Goal: Task Accomplishment & Management: Manage account settings

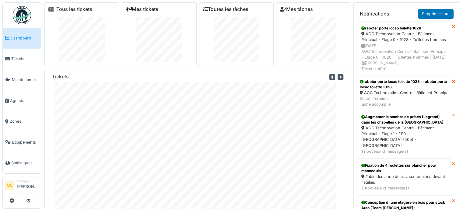
click at [150, 10] on link "Mes tickets" at bounding box center [142, 9] width 33 height 6
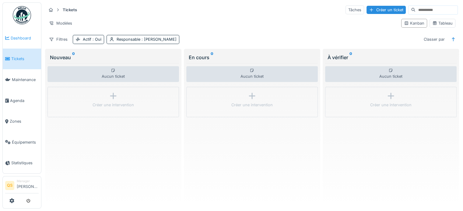
click at [10, 47] on link "Dashboard" at bounding box center [22, 38] width 38 height 21
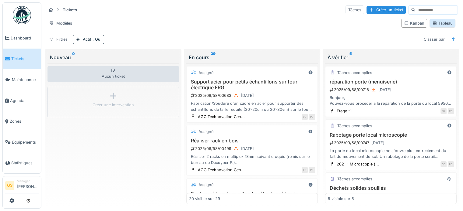
click at [435, 23] on div "Tableau" at bounding box center [442, 23] width 20 height 6
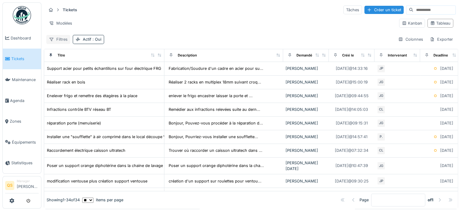
click at [61, 40] on div "Filtres" at bounding box center [58, 39] width 24 height 9
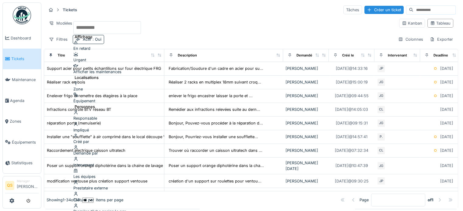
click at [103, 156] on div "Intervenant" at bounding box center [107, 162] width 68 height 12
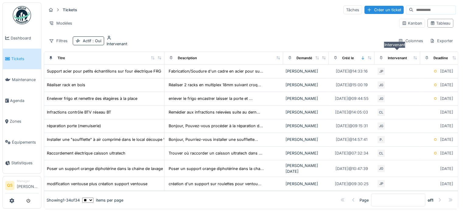
click at [402, 56] on div "Intervenant" at bounding box center [397, 58] width 19 height 5
click at [403, 56] on div "Intervenant" at bounding box center [397, 58] width 19 height 5
drag, startPoint x: 400, startPoint y: 57, endPoint x: 380, endPoint y: 56, distance: 19.8
click at [380, 56] on icon at bounding box center [381, 57] width 4 height 3
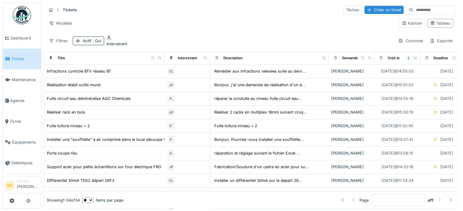
drag, startPoint x: 207, startPoint y: 56, endPoint x: 204, endPoint y: 56, distance: 3.3
click at [207, 56] on th "Intervenant" at bounding box center [187, 58] width 46 height 13
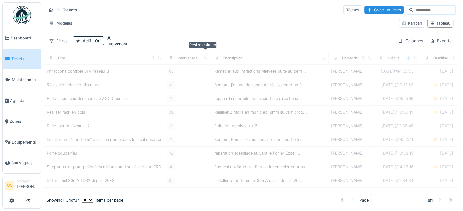
click at [204, 56] on icon at bounding box center [204, 57] width 3 height 3
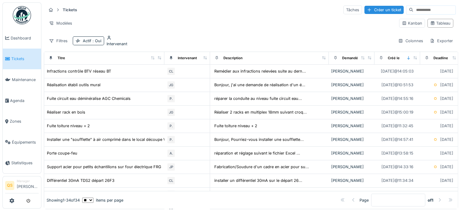
click at [24, 56] on span "Tickets" at bounding box center [24, 59] width 27 height 6
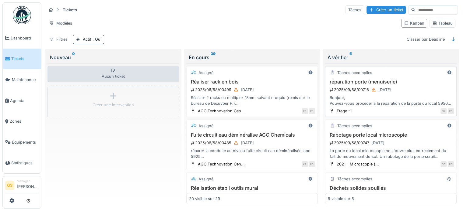
click at [410, 86] on div "2025/09/58/00716 02/09/2025" at bounding box center [391, 90] width 125 height 8
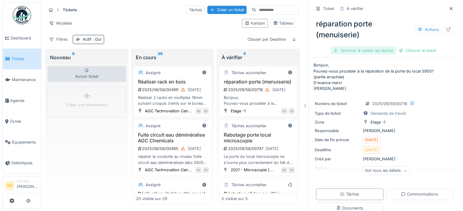
click at [372, 52] on div "Terminer & valider les tâches" at bounding box center [363, 51] width 65 height 8
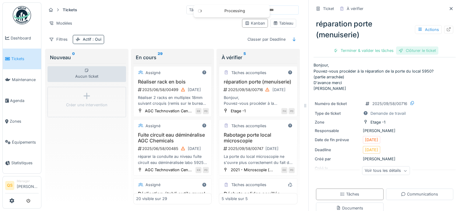
click at [407, 53] on div "Clôturer le ticket" at bounding box center [417, 51] width 42 height 8
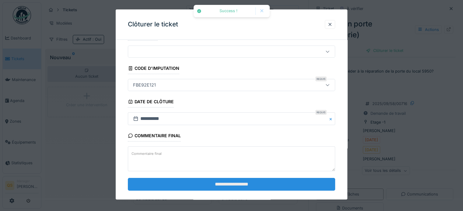
scroll to position [23, 0]
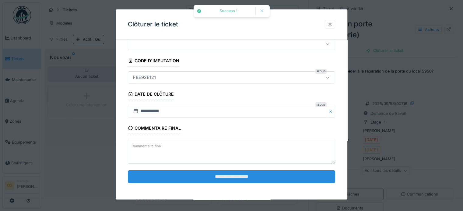
click at [264, 173] on input "**********" at bounding box center [231, 177] width 207 height 13
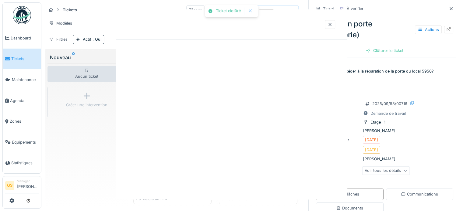
scroll to position [0, 0]
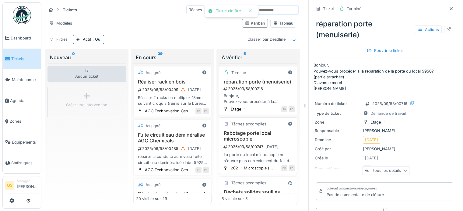
click at [251, 142] on h3 "Rabotage porte local microscopie" at bounding box center [258, 137] width 73 height 12
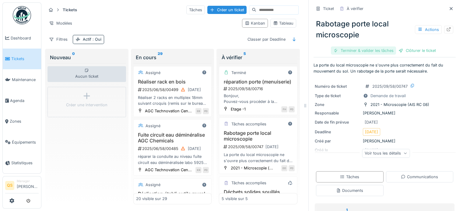
click at [365, 51] on div "Terminer & valider les tâches" at bounding box center [363, 51] width 65 height 8
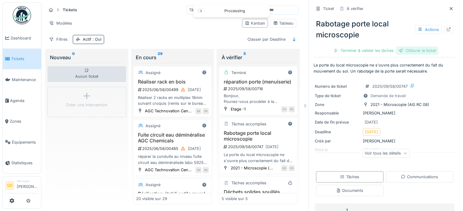
click at [403, 50] on div "Clôturer le ticket" at bounding box center [417, 51] width 42 height 8
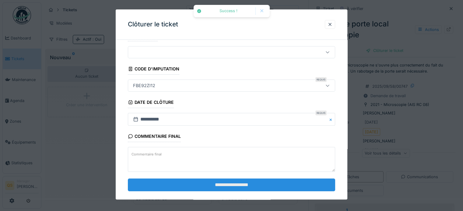
scroll to position [23, 0]
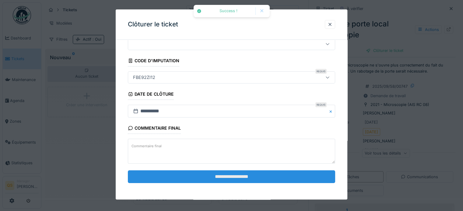
click at [253, 171] on input "**********" at bounding box center [231, 177] width 207 height 13
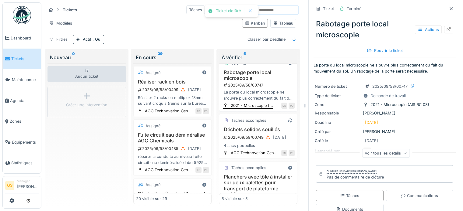
scroll to position [30, 0]
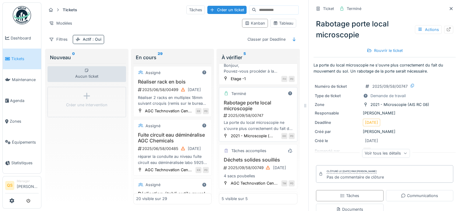
click at [257, 112] on h3 "Rabotage porte local microscopie" at bounding box center [258, 106] width 73 height 12
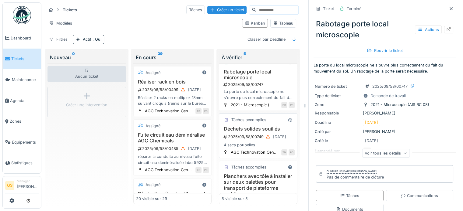
scroll to position [91, 0]
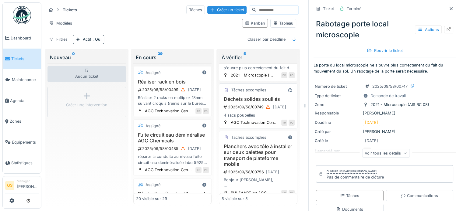
click at [255, 102] on h3 "Déchets solides souillés" at bounding box center [258, 99] width 73 height 6
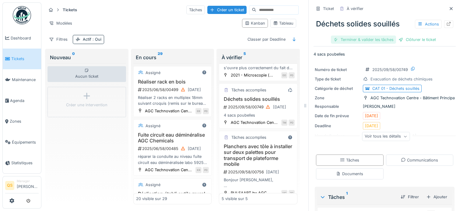
click at [358, 39] on div "Terminer & valider les tâches" at bounding box center [363, 40] width 65 height 8
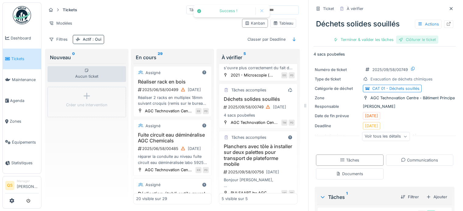
click at [400, 38] on div "Clôturer le ticket" at bounding box center [417, 40] width 42 height 8
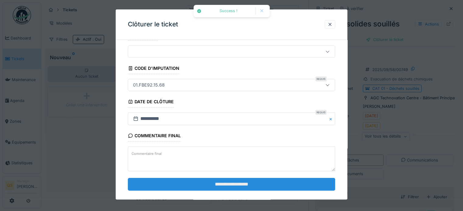
scroll to position [23, 0]
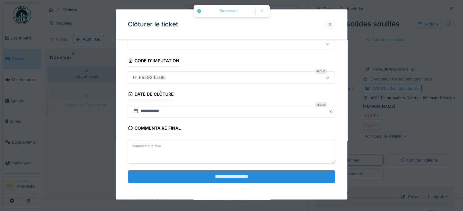
click at [240, 174] on input "**********" at bounding box center [231, 177] width 207 height 13
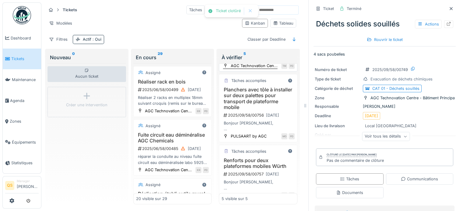
scroll to position [152, 0]
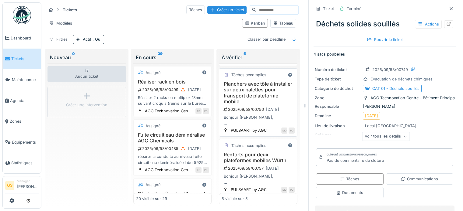
click at [265, 105] on h3 "Planchers avec tôle à installer sur deux palettes pour transport de plateforme …" at bounding box center [258, 92] width 73 height 23
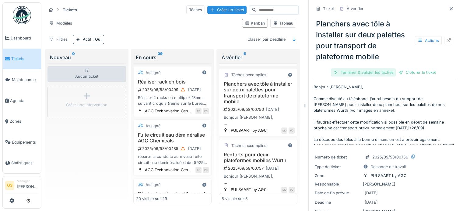
click at [341, 73] on div "Terminer & valider les tâches" at bounding box center [363, 72] width 65 height 8
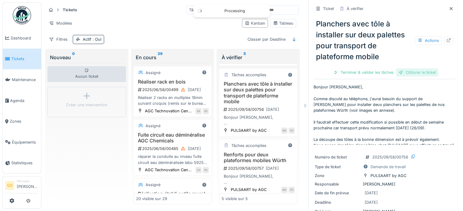
click at [403, 72] on div "Clôturer le ticket" at bounding box center [417, 72] width 42 height 8
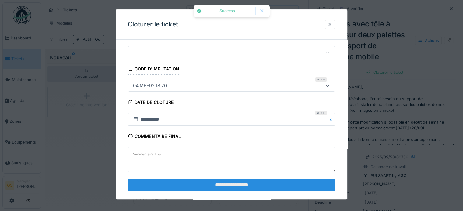
scroll to position [23, 0]
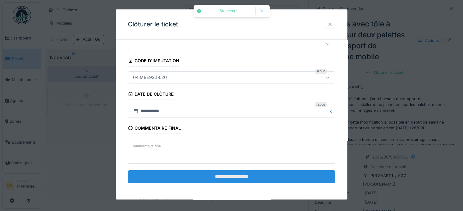
click at [267, 182] on input "**********" at bounding box center [231, 177] width 207 height 13
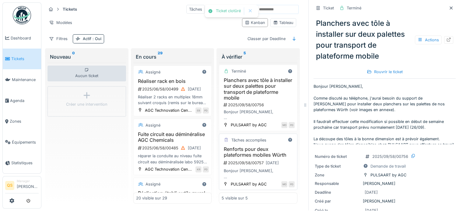
scroll to position [5, 0]
click at [253, 151] on h3 "Renforts pour deux plateformes mobiles Würth" at bounding box center [258, 153] width 73 height 12
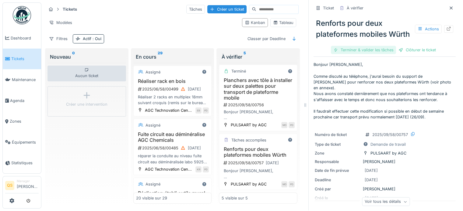
click at [332, 54] on div "Terminer & valider les tâches" at bounding box center [363, 50] width 65 height 8
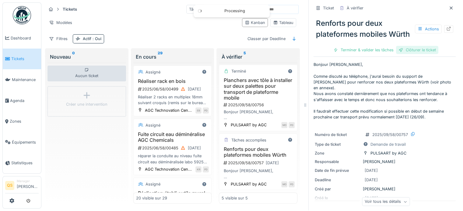
click at [407, 54] on div "Clôturer le ticket" at bounding box center [417, 50] width 42 height 8
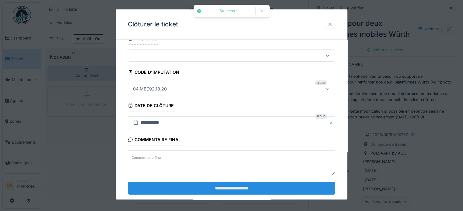
scroll to position [23, 0]
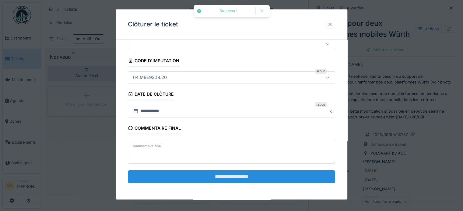
click at [254, 177] on input "**********" at bounding box center [231, 177] width 207 height 13
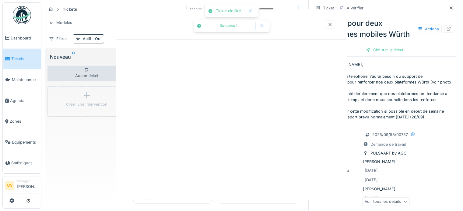
scroll to position [166, 0]
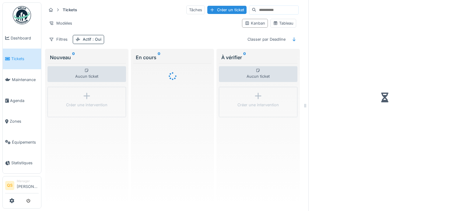
scroll to position [5, 0]
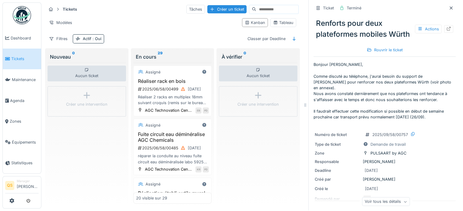
click at [13, 58] on span "Tickets" at bounding box center [24, 59] width 27 height 6
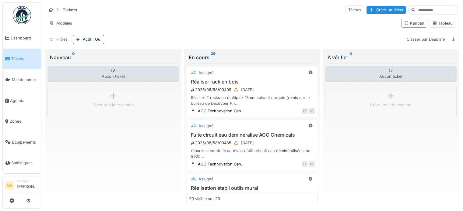
drag, startPoint x: 421, startPoint y: 144, endPoint x: 411, endPoint y: 150, distance: 11.2
click at [421, 144] on div "Aucun ticket Créer une intervention" at bounding box center [390, 134] width 131 height 141
click at [186, 30] on div "Modèles Kanban Tableau" at bounding box center [251, 23] width 411 height 14
click at [20, 53] on link "Tickets" at bounding box center [22, 59] width 38 height 21
click at [364, 166] on div "Aucun ticket Créer une intervention" at bounding box center [390, 134] width 131 height 141
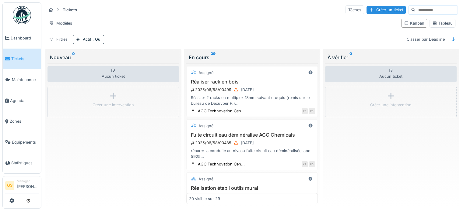
click at [15, 62] on link "Tickets" at bounding box center [22, 59] width 38 height 21
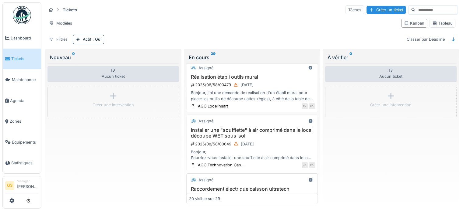
scroll to position [122, 0]
